Goal: Use online tool/utility: Utilize a website feature to perform a specific function

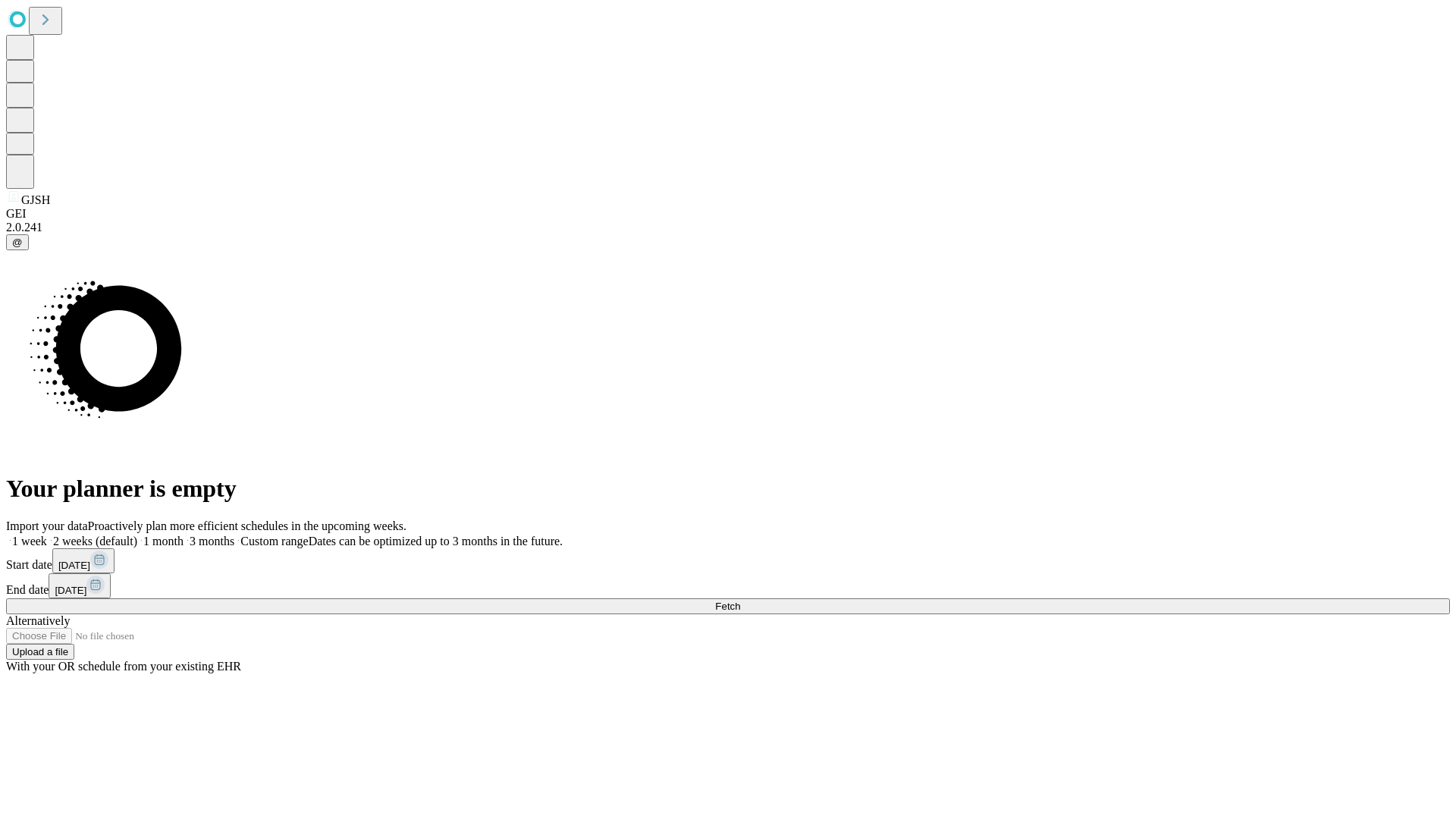
click at [740, 601] on span "Fetch" at bounding box center [728, 606] width 25 height 12
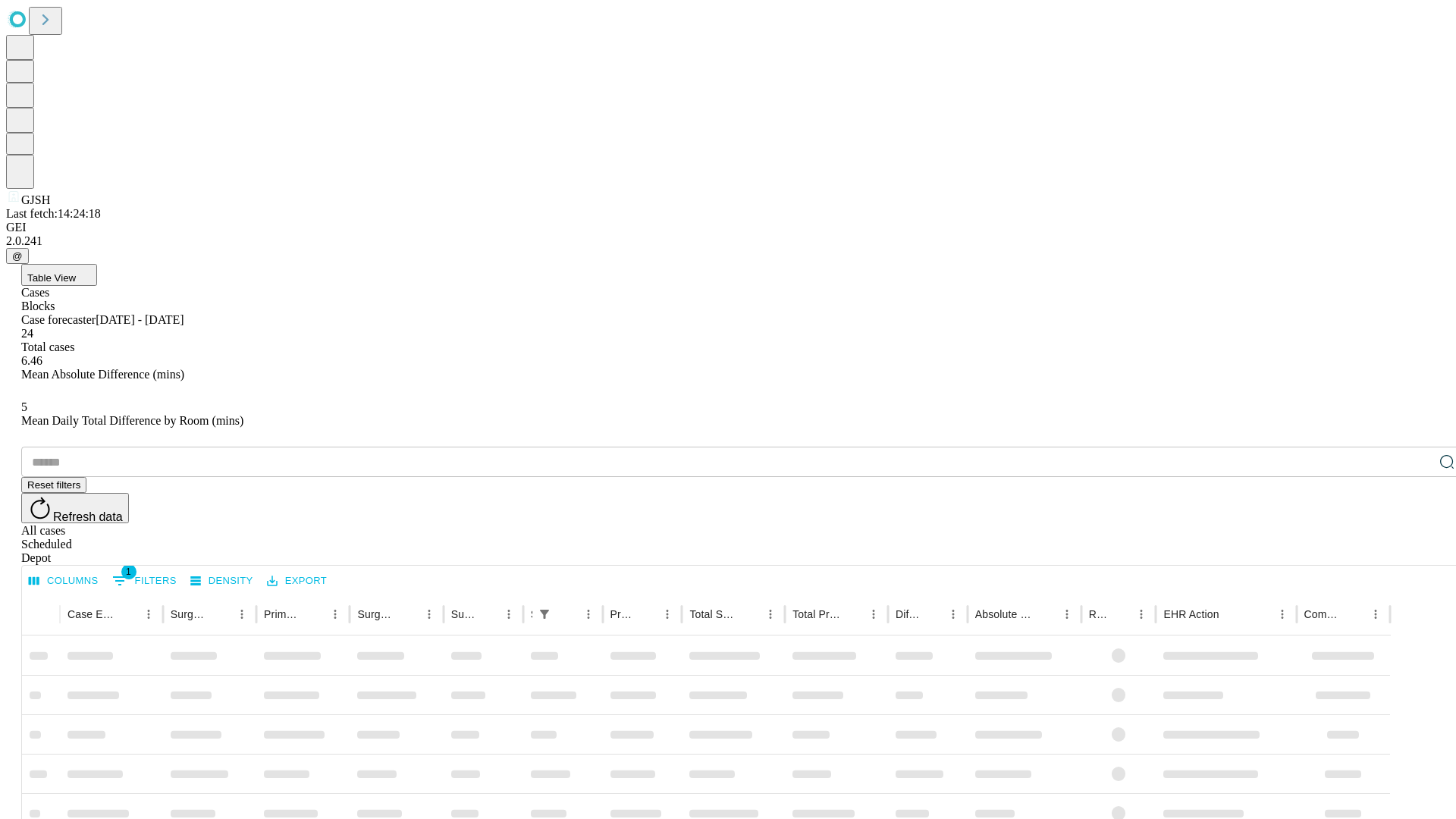
click at [76, 272] on span "Table View" at bounding box center [51, 277] width 48 height 12
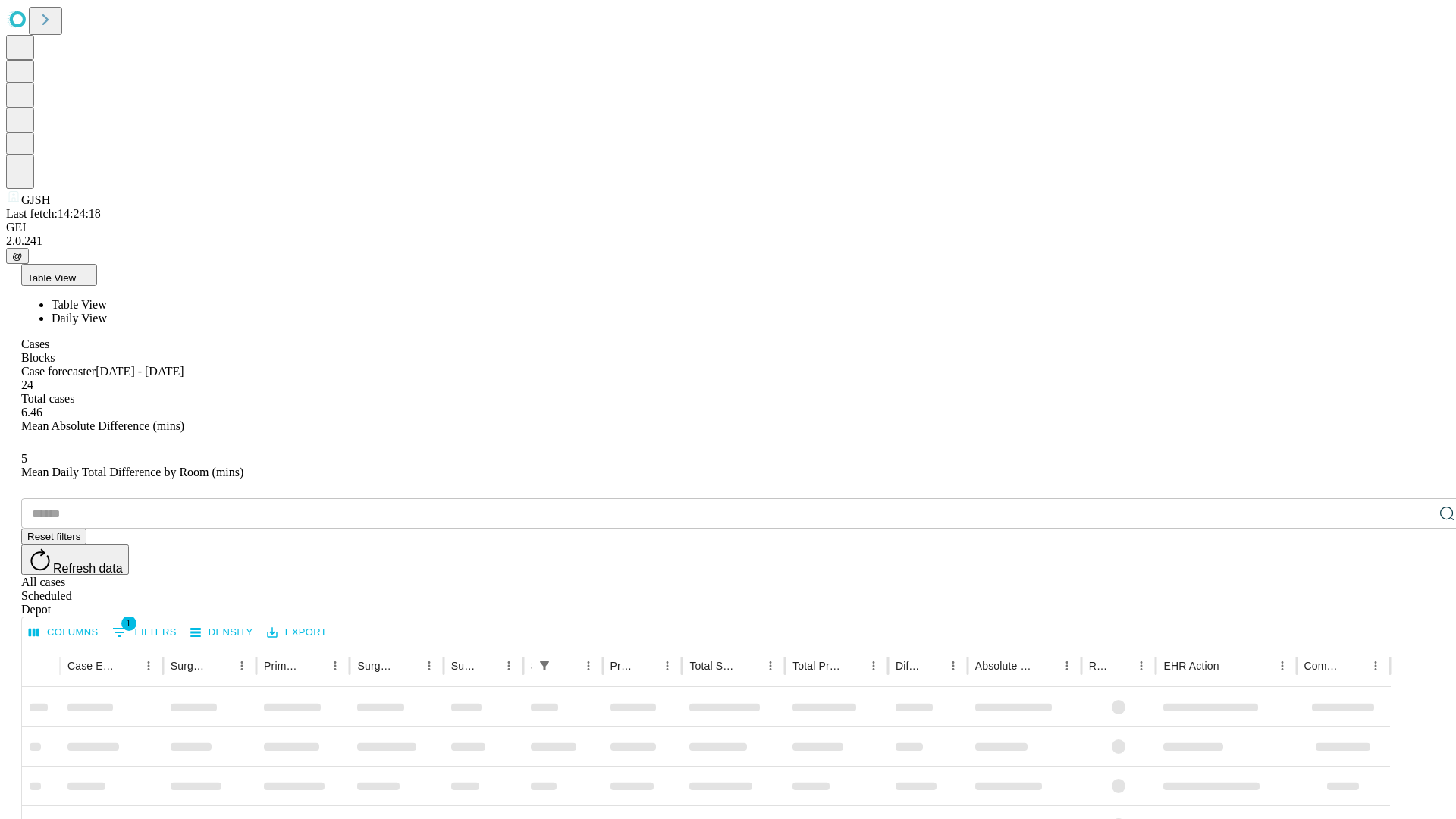
click at [107, 312] on span "Daily View" at bounding box center [79, 318] width 55 height 13
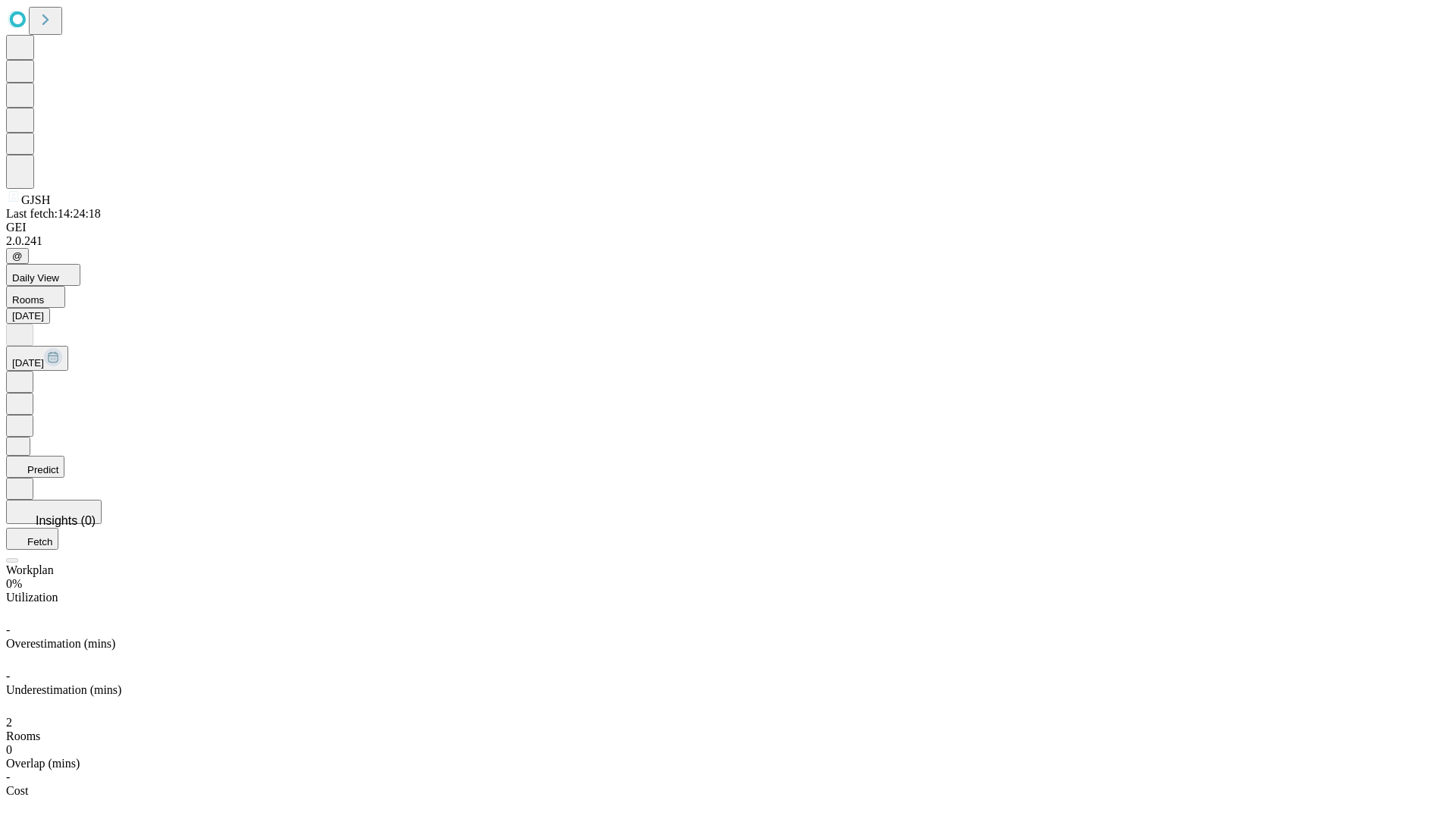
click at [65, 456] on button "Predict" at bounding box center [35, 466] width 58 height 22
